Goal: Find specific fact: Find contact information

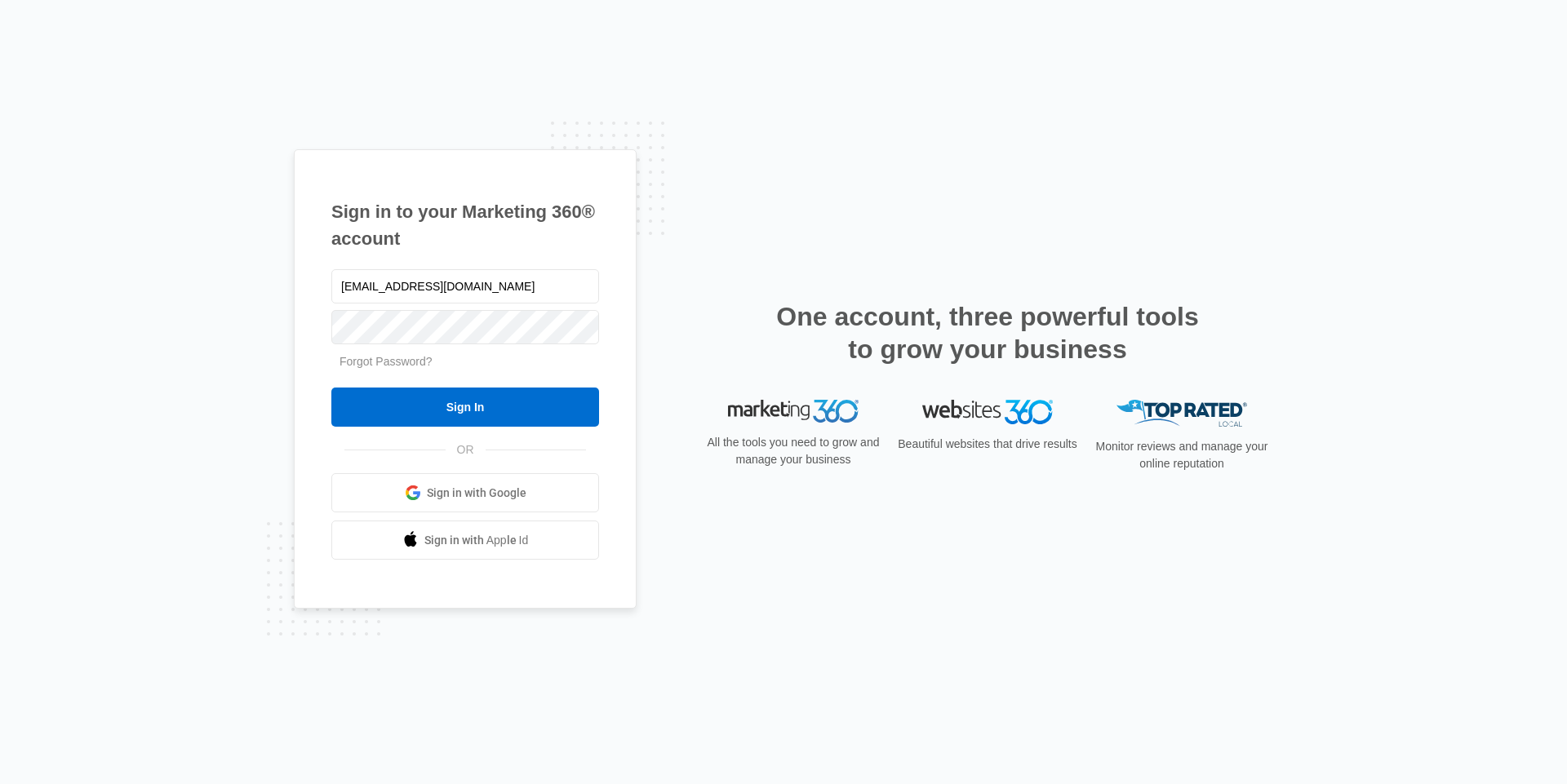
type input "[EMAIL_ADDRESS][DOMAIN_NAME]"
click at [331, 387] on input "Sign In" at bounding box center [465, 406] width 267 height 39
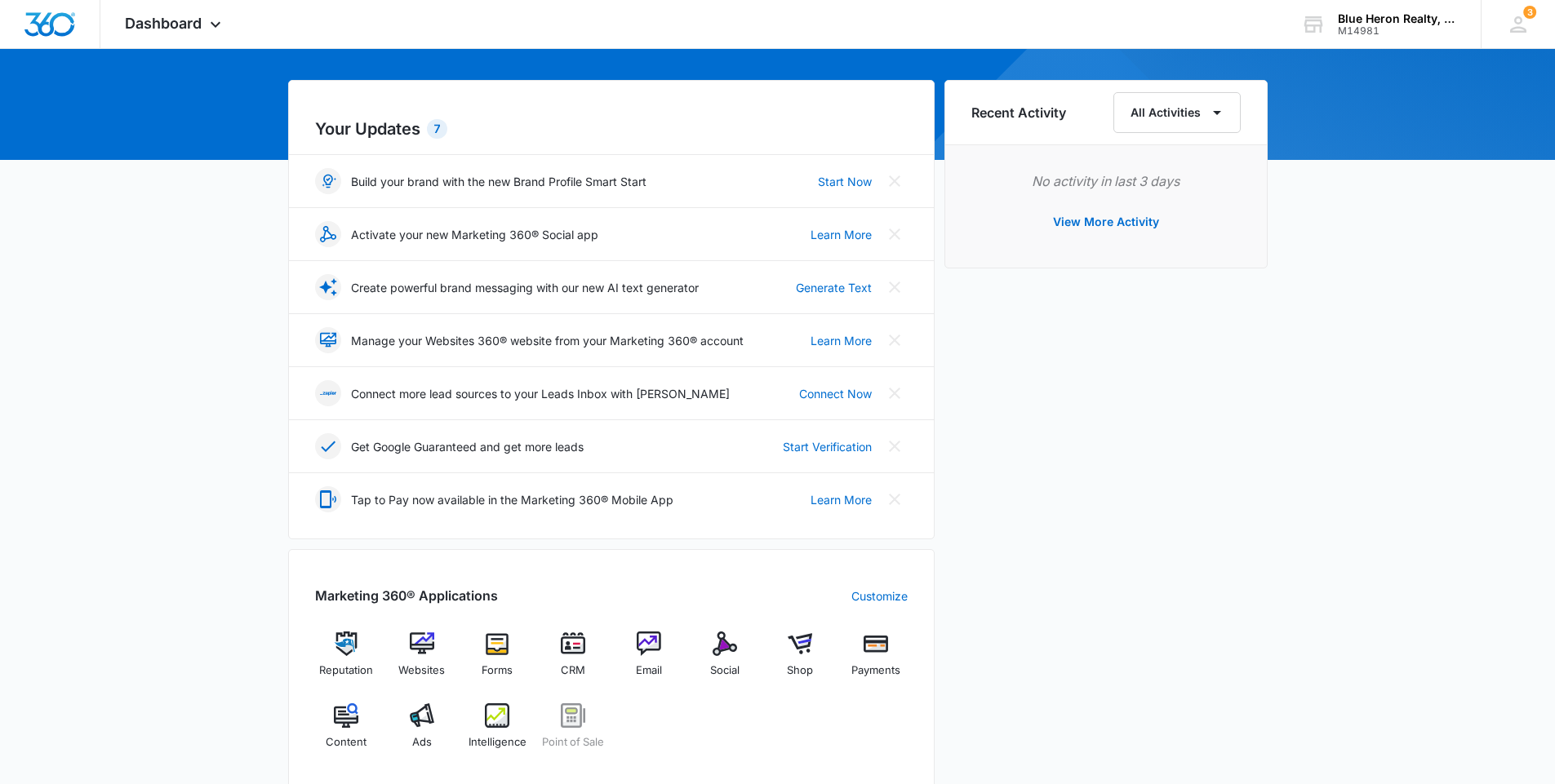
scroll to position [163, 0]
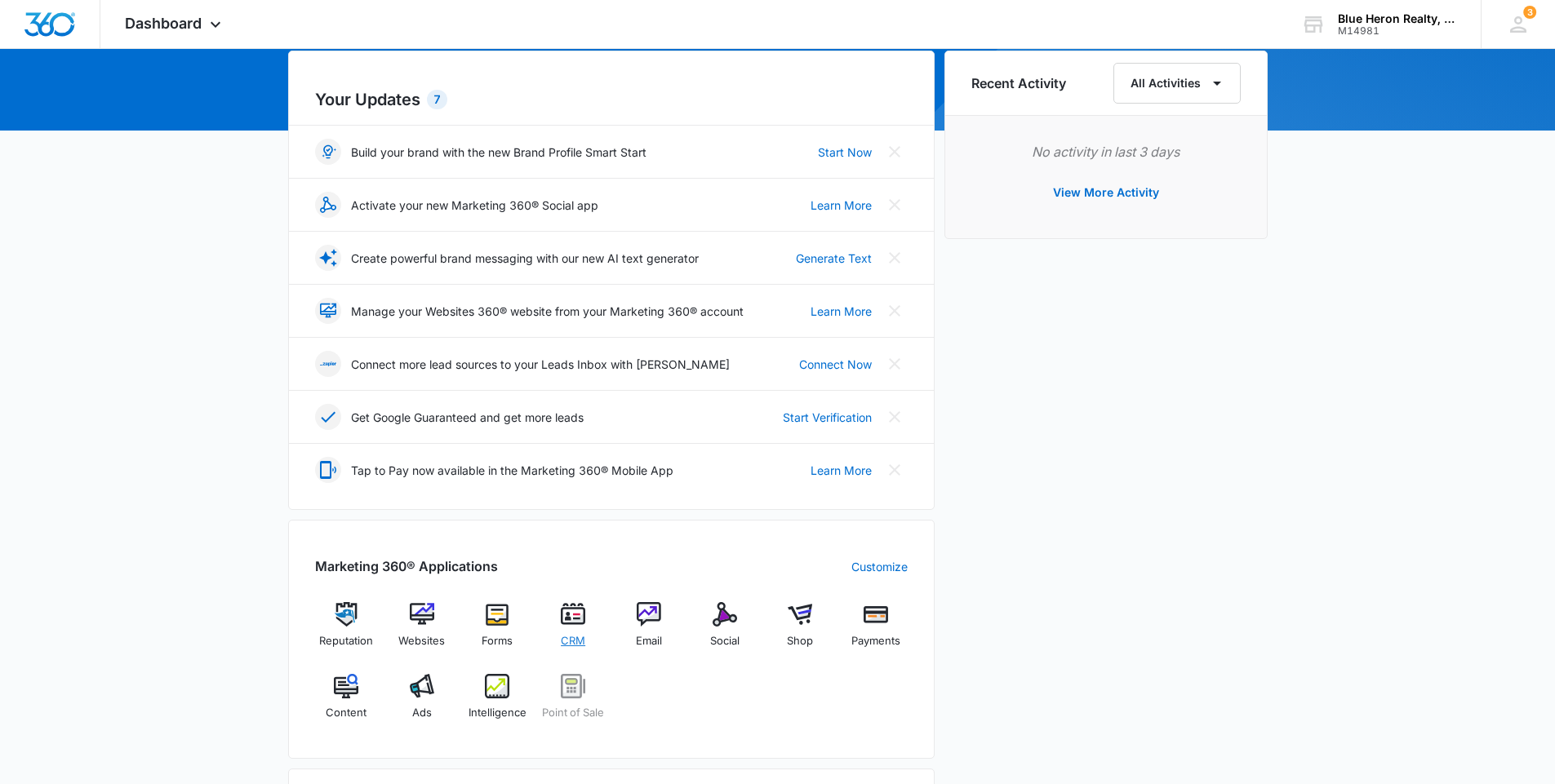
click at [576, 637] on span "CRM" at bounding box center [573, 641] width 24 height 16
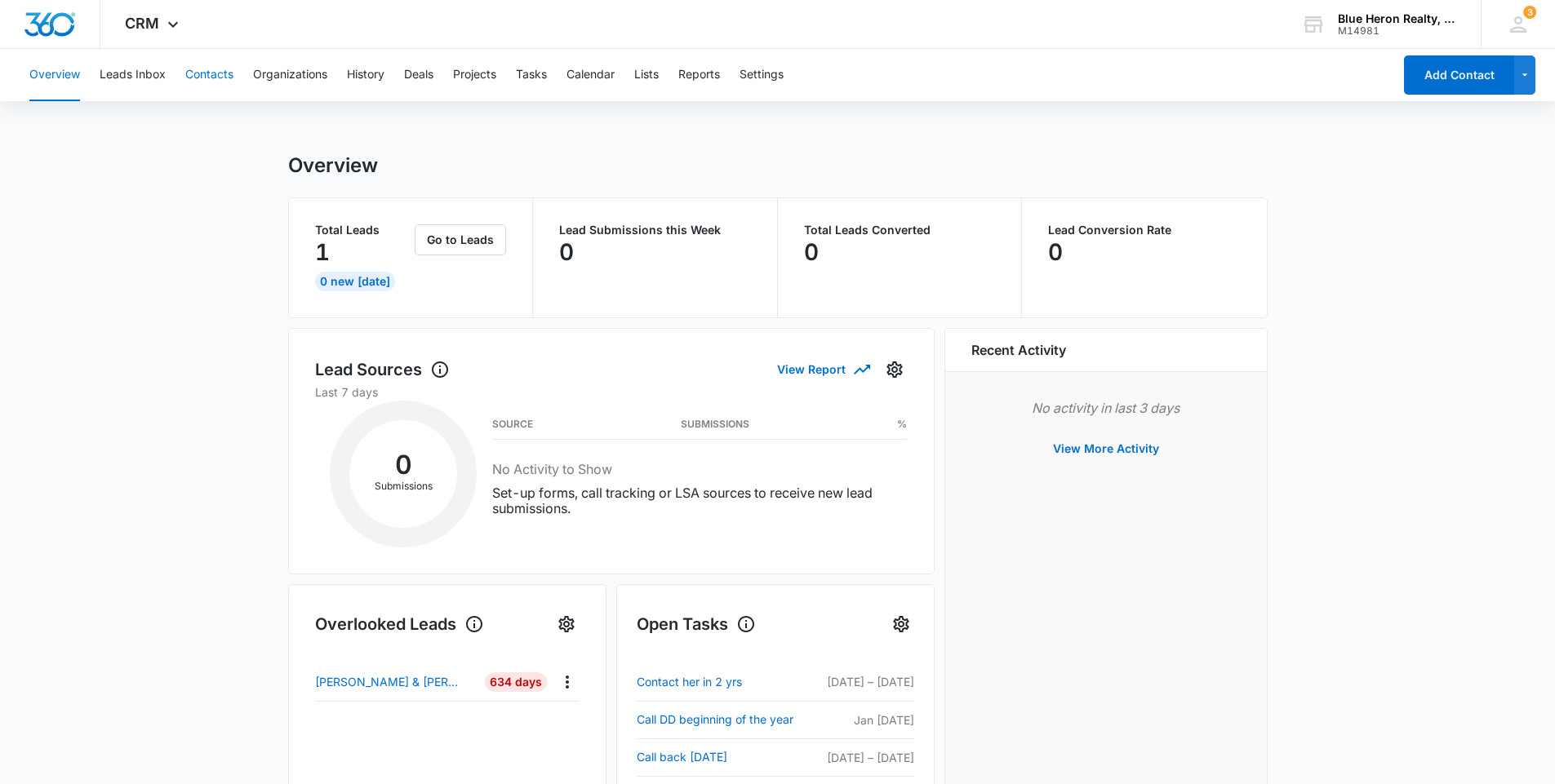
click at [205, 72] on button "Contacts" at bounding box center [210, 75] width 48 height 53
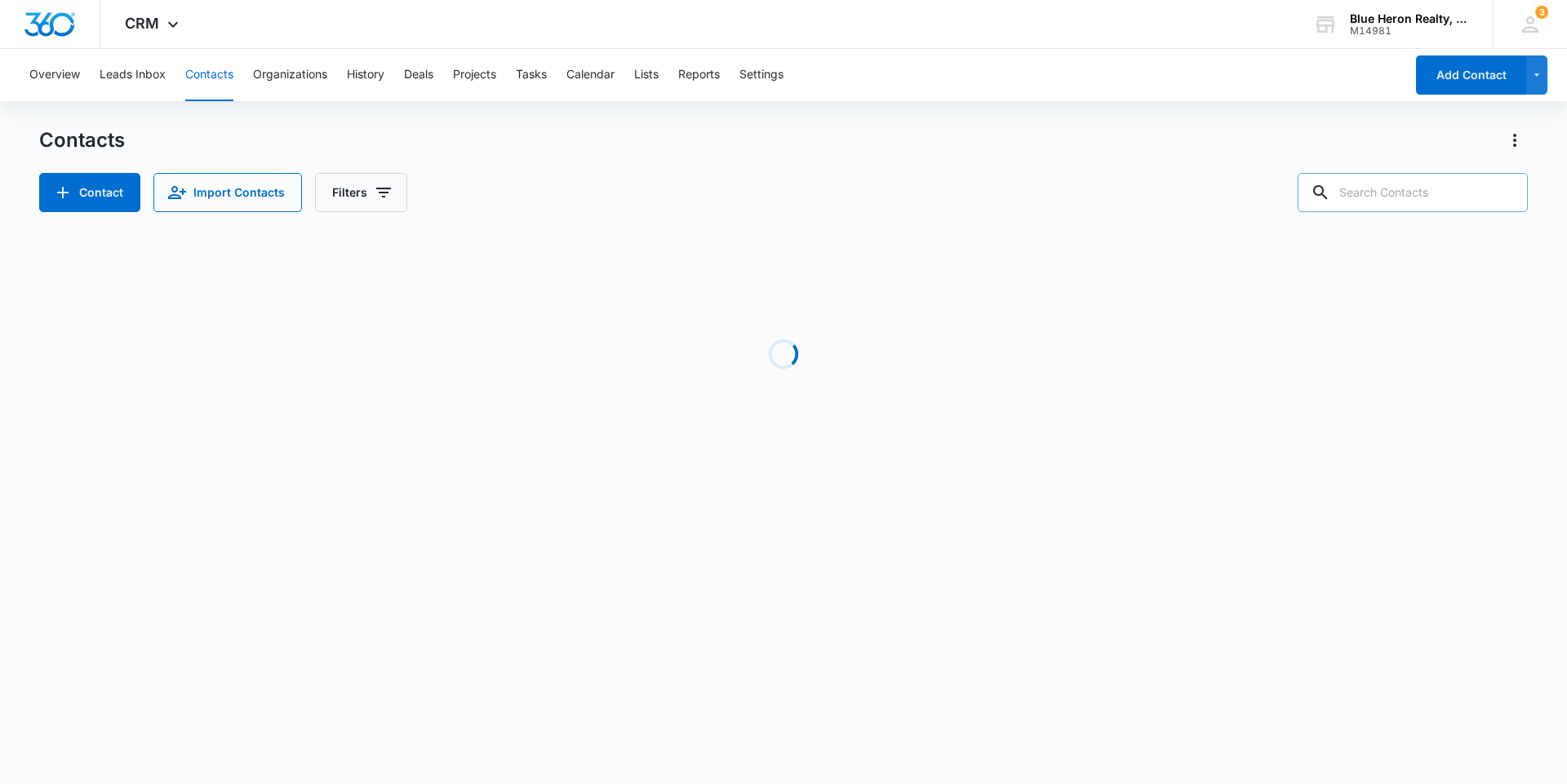
click at [1400, 193] on input "text" at bounding box center [1413, 192] width 230 height 39
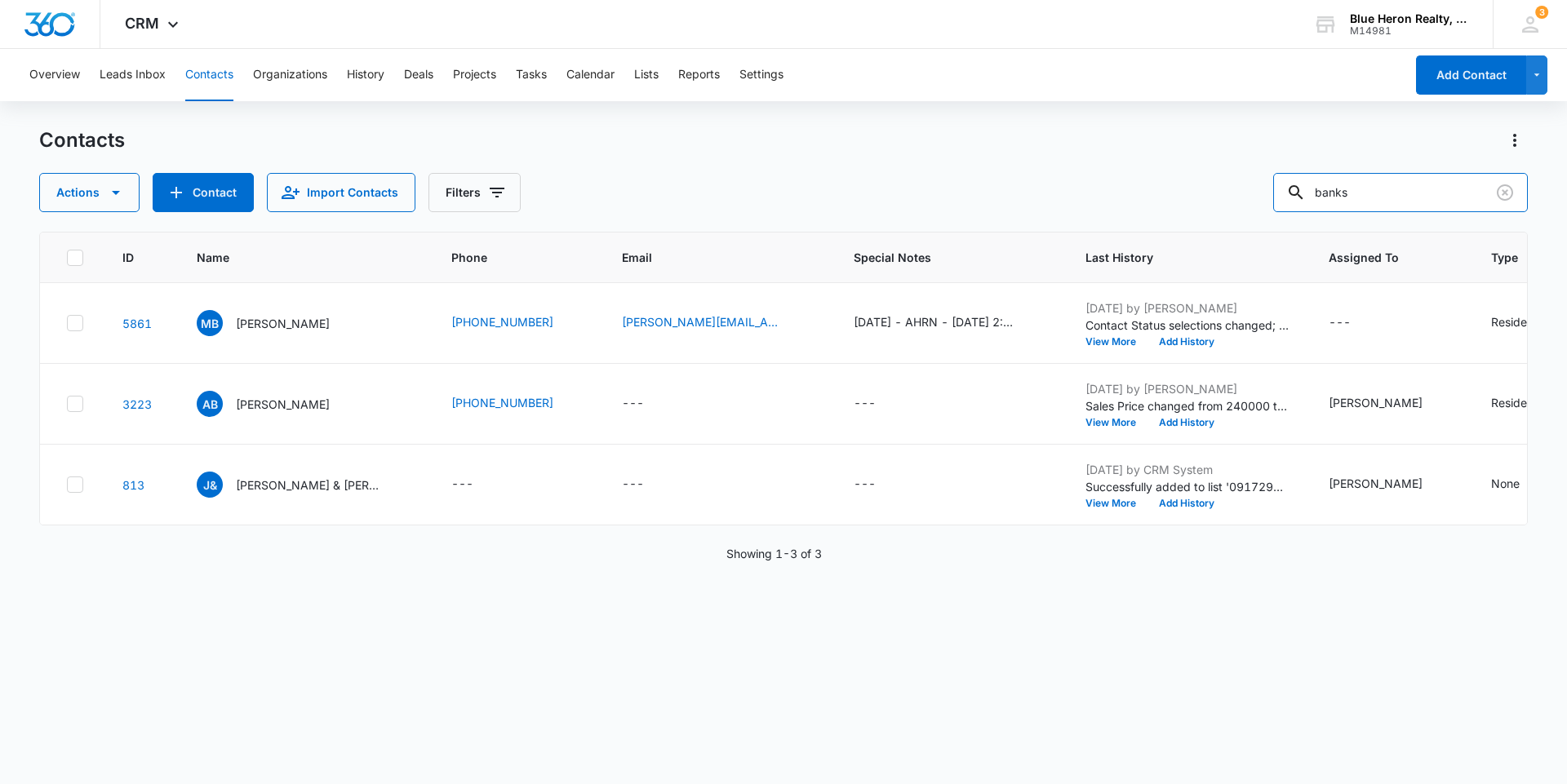
drag, startPoint x: 1406, startPoint y: 191, endPoint x: 977, endPoint y: 231, distance: 430.9
click at [980, 231] on div "Contacts Actions Contact Import Contacts Filters banks ID Name Phone Email Spec…" at bounding box center [784, 455] width 1489 height 655
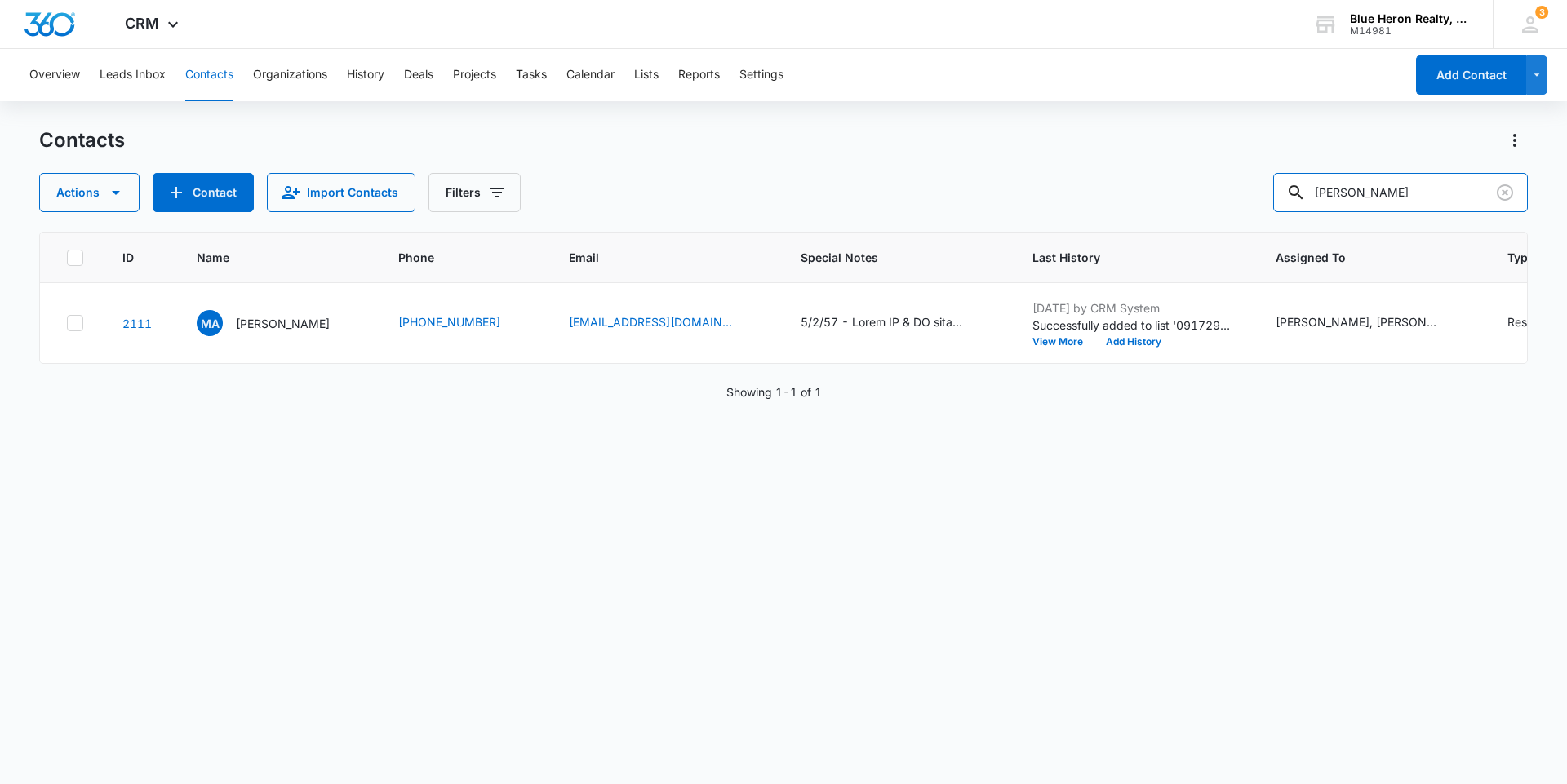
drag, startPoint x: 1446, startPoint y: 188, endPoint x: 1051, endPoint y: 171, distance: 395.4
click at [1051, 171] on div "Contacts Actions Contact Import Contacts Filters [PERSON_NAME]" at bounding box center [784, 170] width 1489 height 85
type input "[PERSON_NAME]"
click at [254, 332] on p "[PERSON_NAME]" at bounding box center [282, 323] width 94 height 17
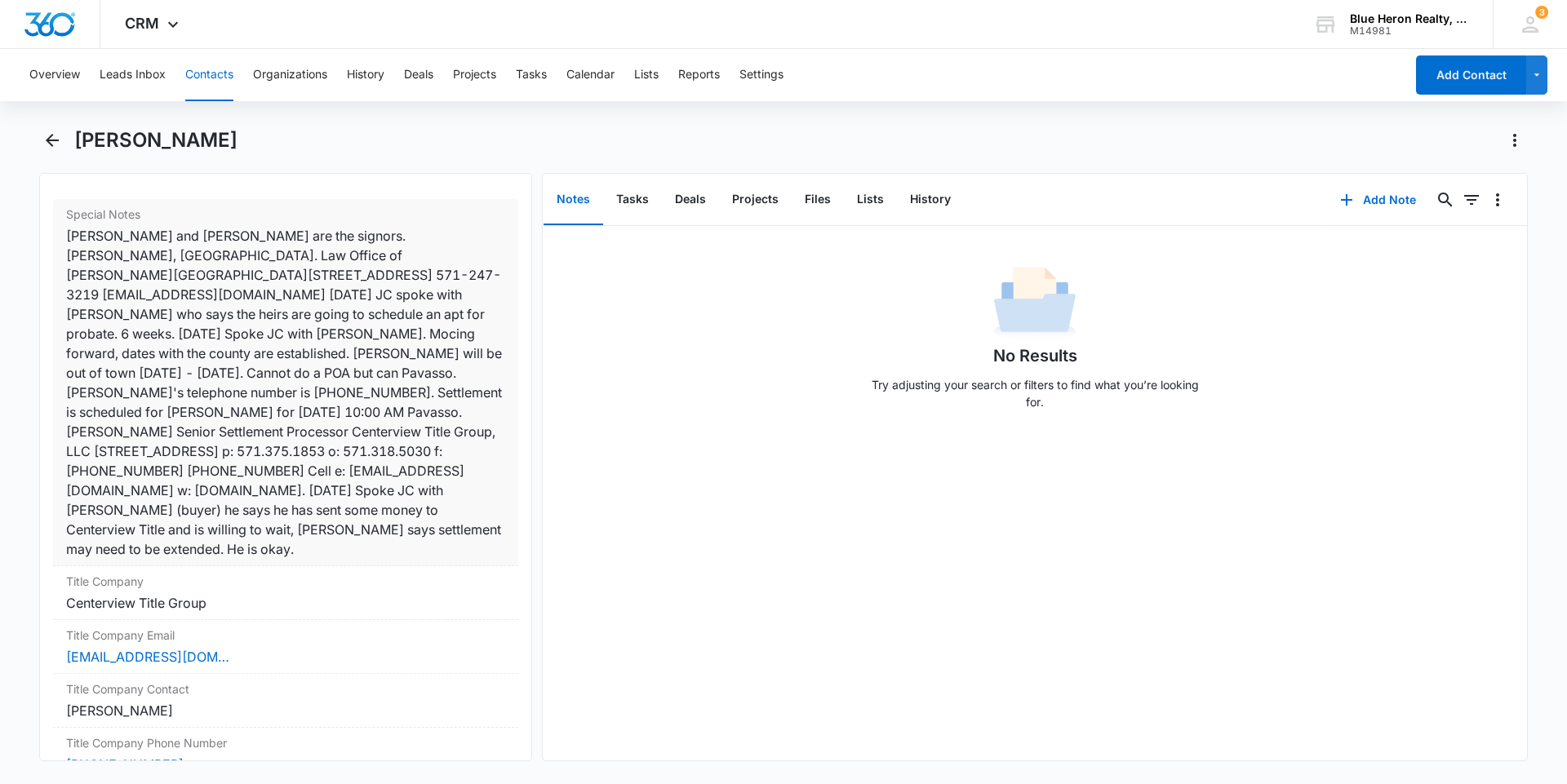
scroll to position [1306, 0]
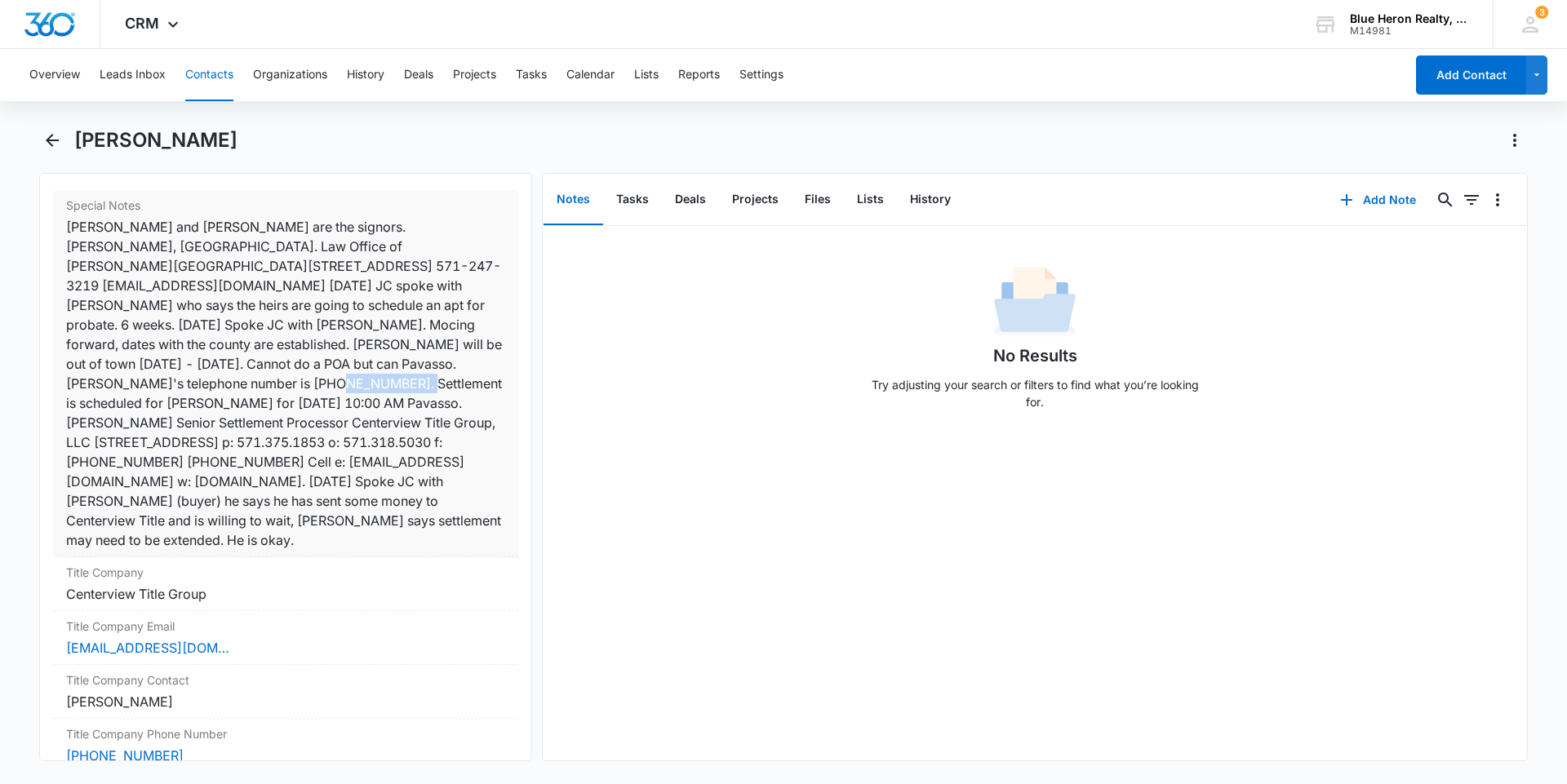
drag, startPoint x: 231, startPoint y: 381, endPoint x: 128, endPoint y: 373, distance: 103.3
click at [129, 374] on div "[PERSON_NAME] and [PERSON_NAME] are the signors. [PERSON_NAME], [GEOGRAPHIC_DAT…" at bounding box center [286, 384] width 439 height 333
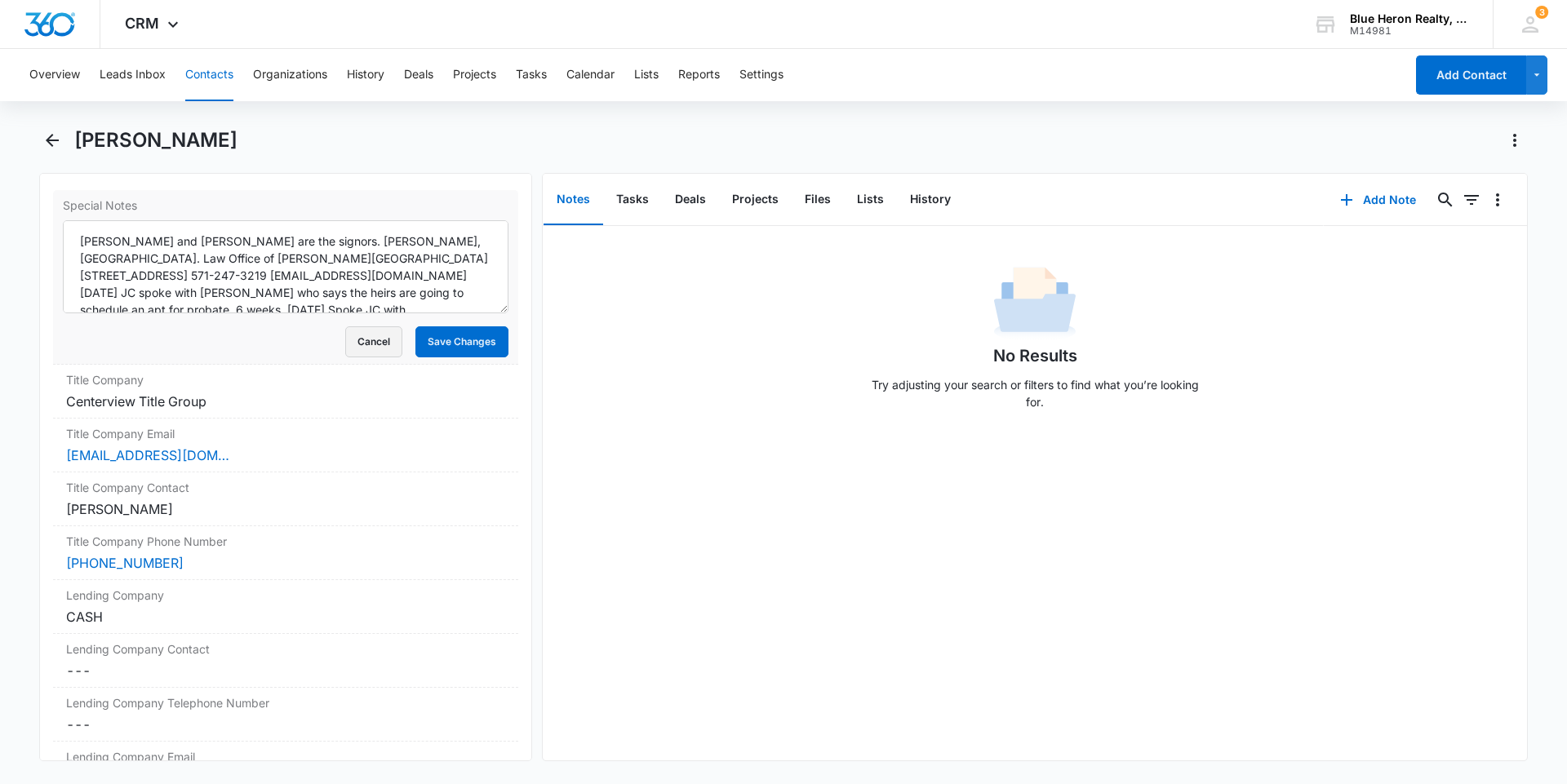
click at [356, 342] on button "Cancel" at bounding box center [374, 342] width 57 height 31
